Goal: Find contact information: Find contact information

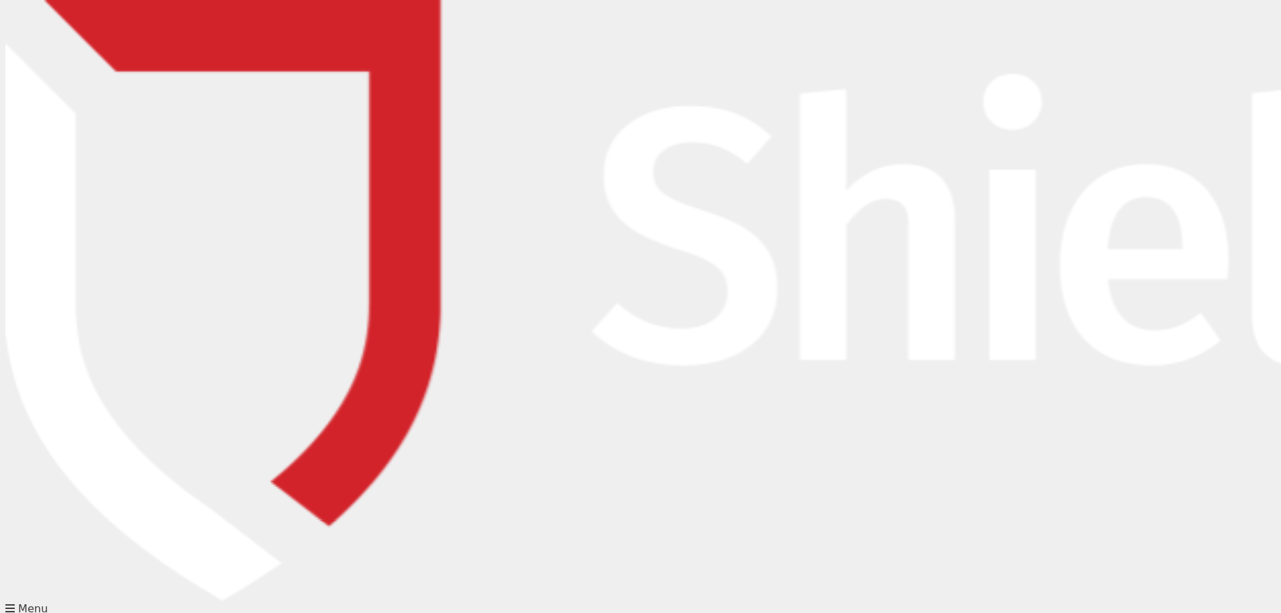
scroll to position [134, 0]
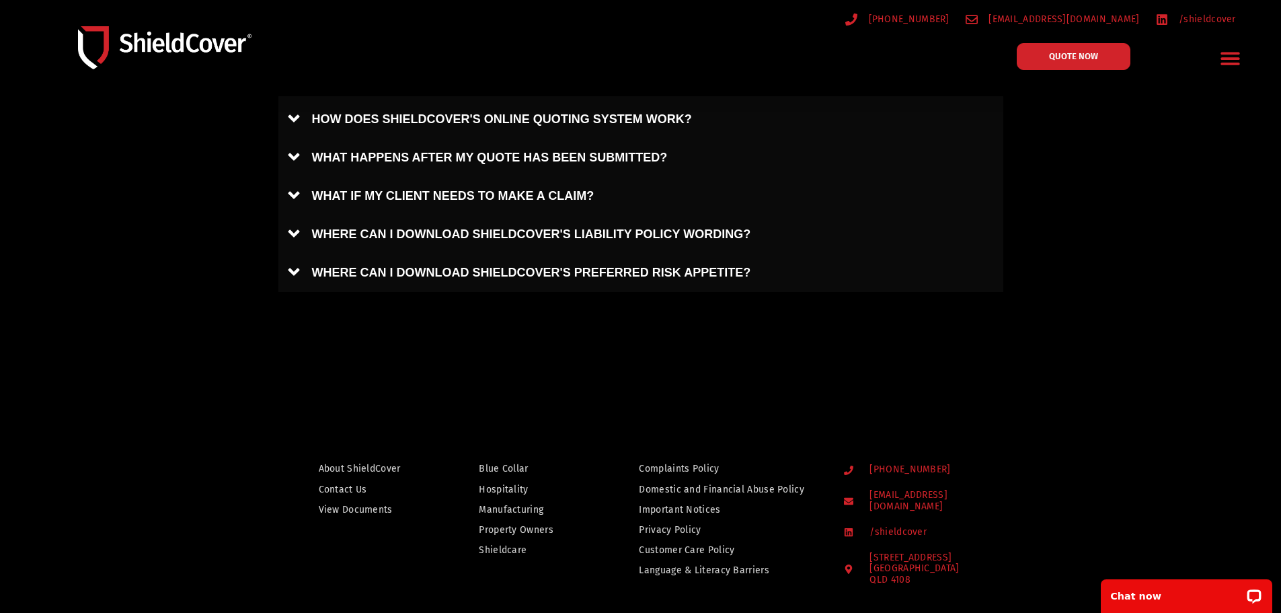
scroll to position [1009, 0]
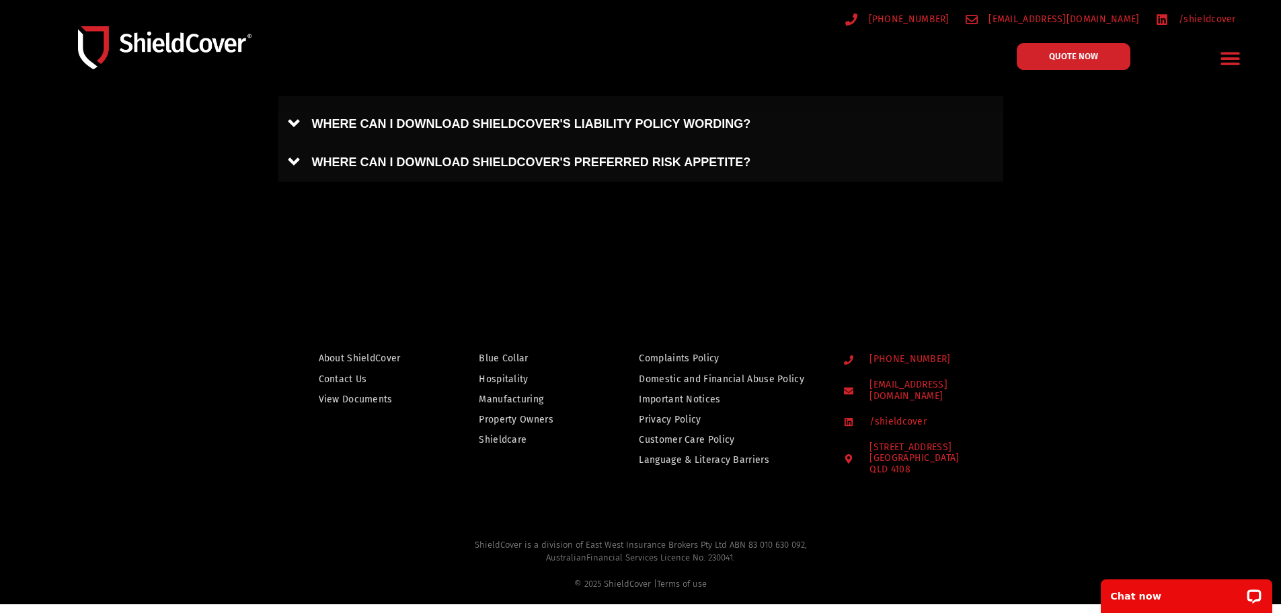
drag, startPoint x: 936, startPoint y: 381, endPoint x: 1058, endPoint y: 355, distance: 125.2
click at [1058, 355] on div at bounding box center [640, 403] width 1281 height 242
drag, startPoint x: 1013, startPoint y: 384, endPoint x: 871, endPoint y: 386, distance: 141.9
click at [871, 386] on div "(07) 3510 9535 hello@shieldcover.com.au /shieldcover 19 Rosedale Street Coopers…" at bounding box center [926, 411] width 178 height 141
copy span "[EMAIL_ADDRESS][DOMAIN_NAME]"
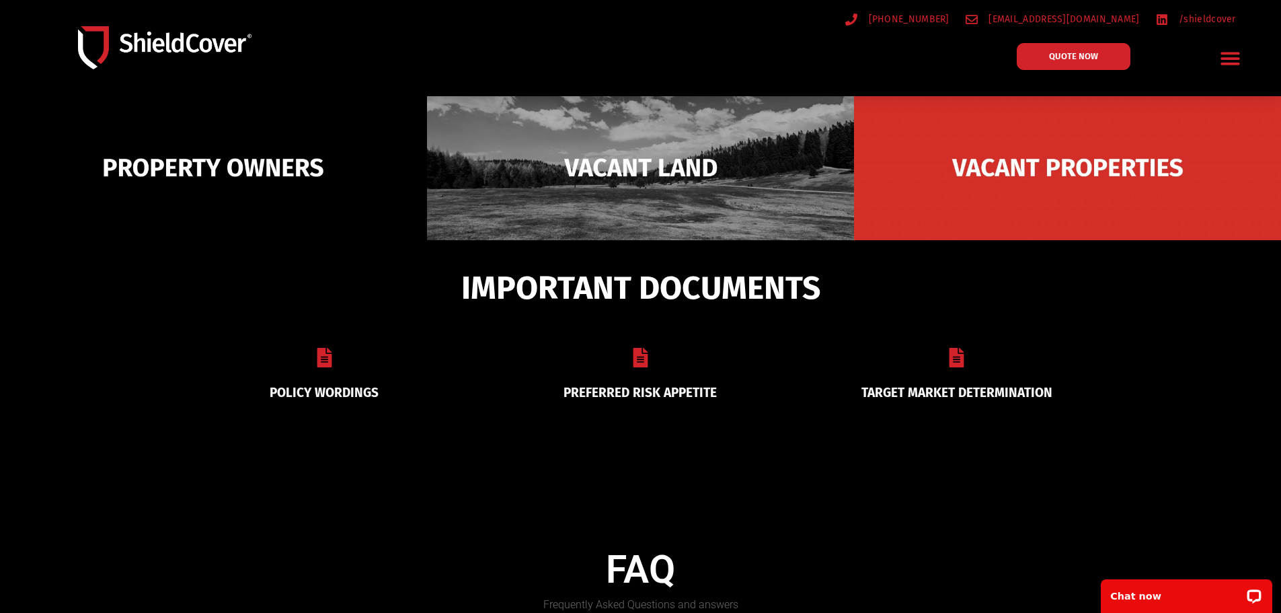
scroll to position [0, 0]
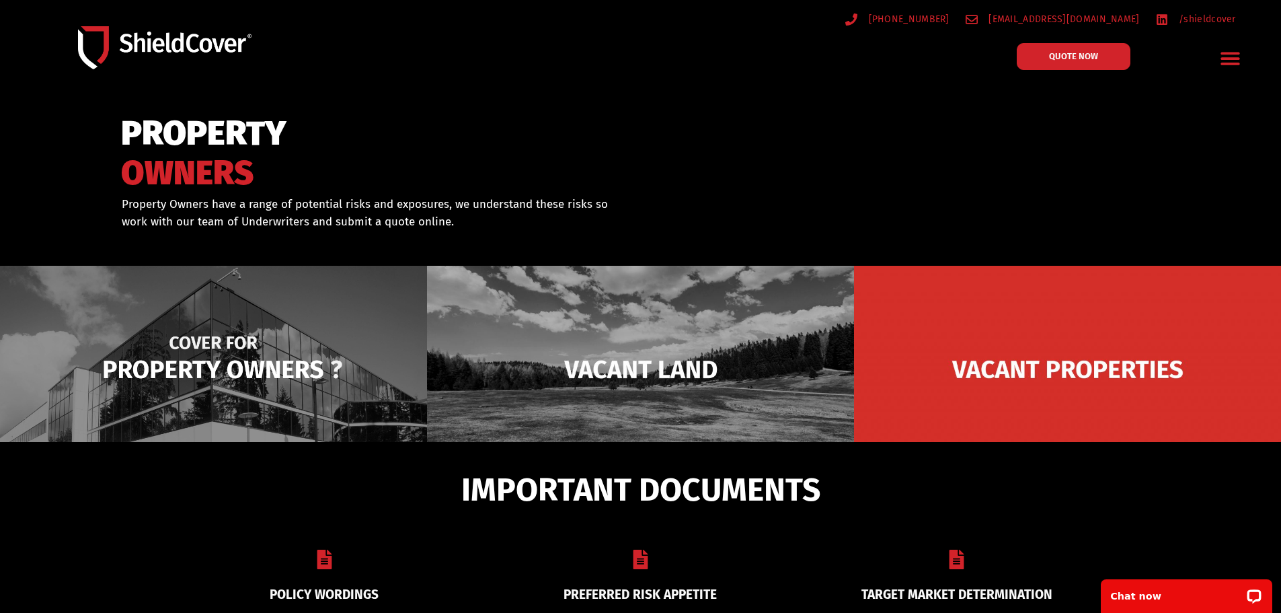
click at [221, 374] on img at bounding box center [213, 369] width 427 height 207
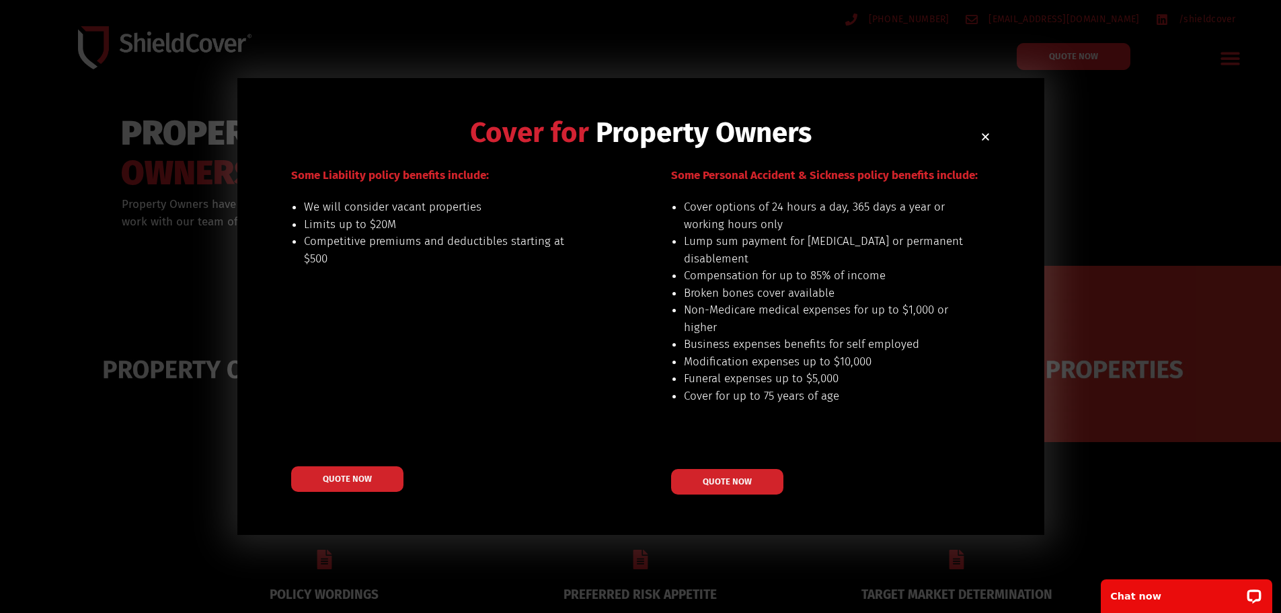
click at [984, 138] on use "Close" at bounding box center [985, 136] width 7 height 7
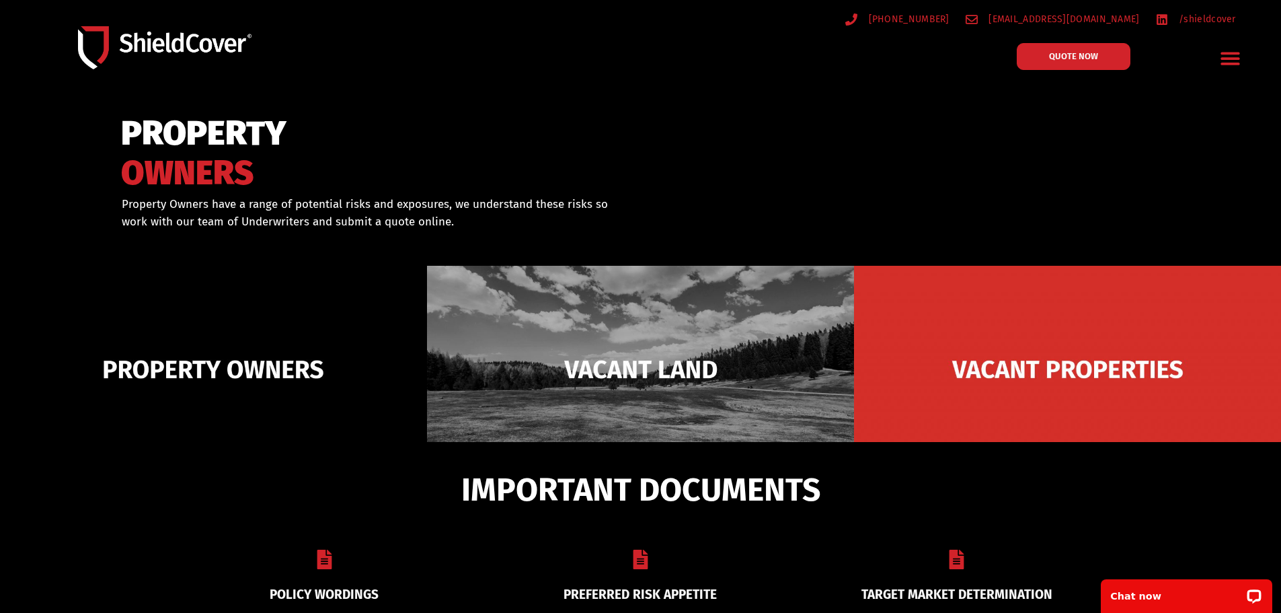
click at [752, 170] on div at bounding box center [640, 185] width 1281 height 178
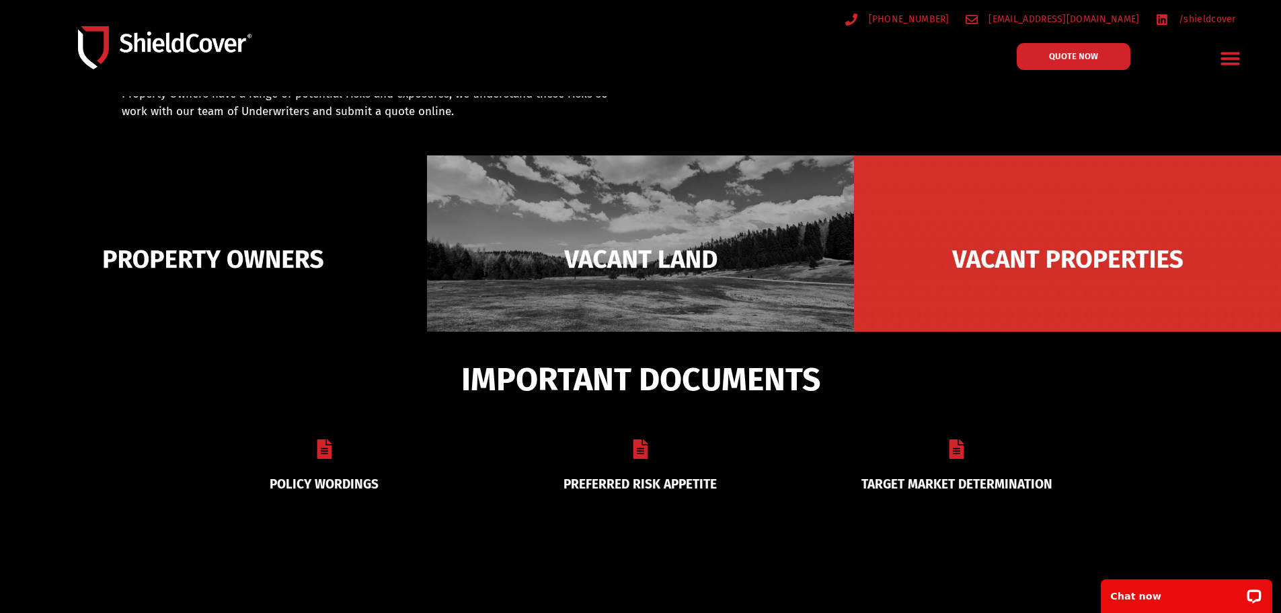
scroll to position [134, 0]
